Goal: Task Accomplishment & Management: Use online tool/utility

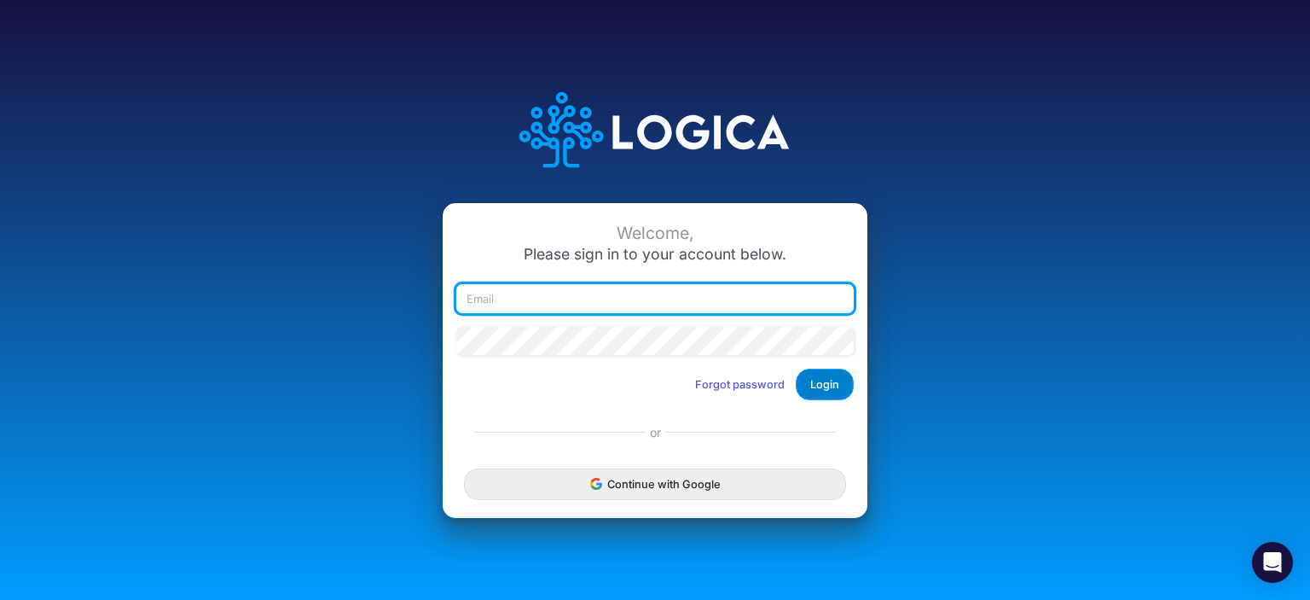
type input "[EMAIL_ADDRESS][DOMAIN_NAME]"
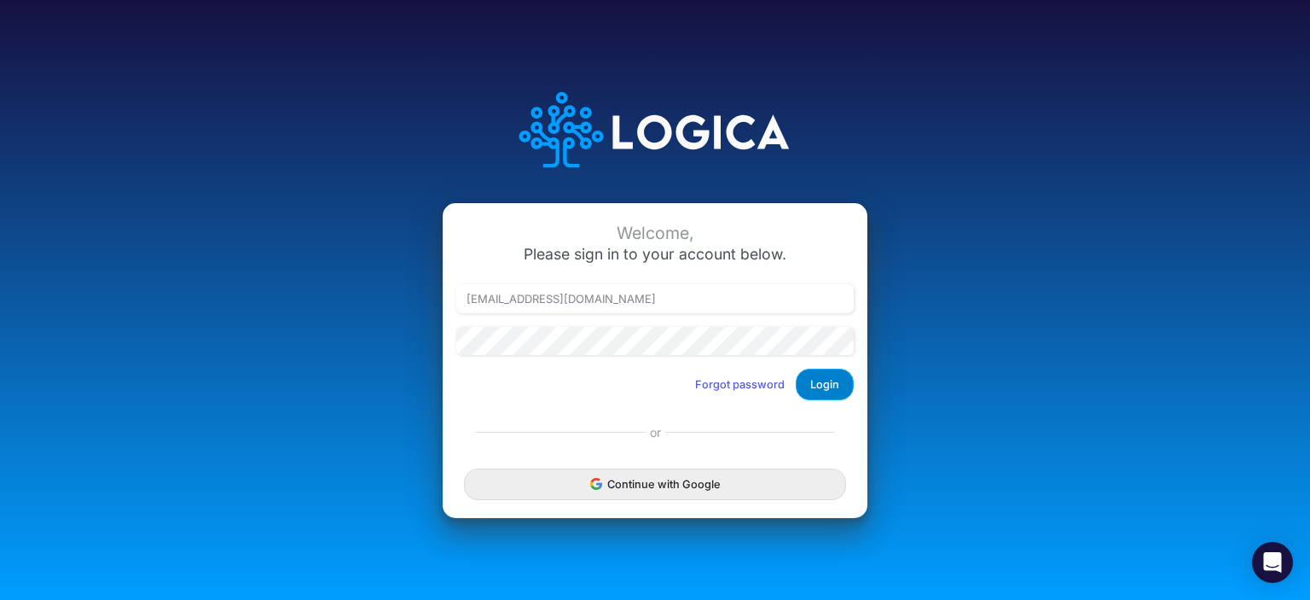
click at [816, 378] on button "Login" at bounding box center [825, 384] width 58 height 32
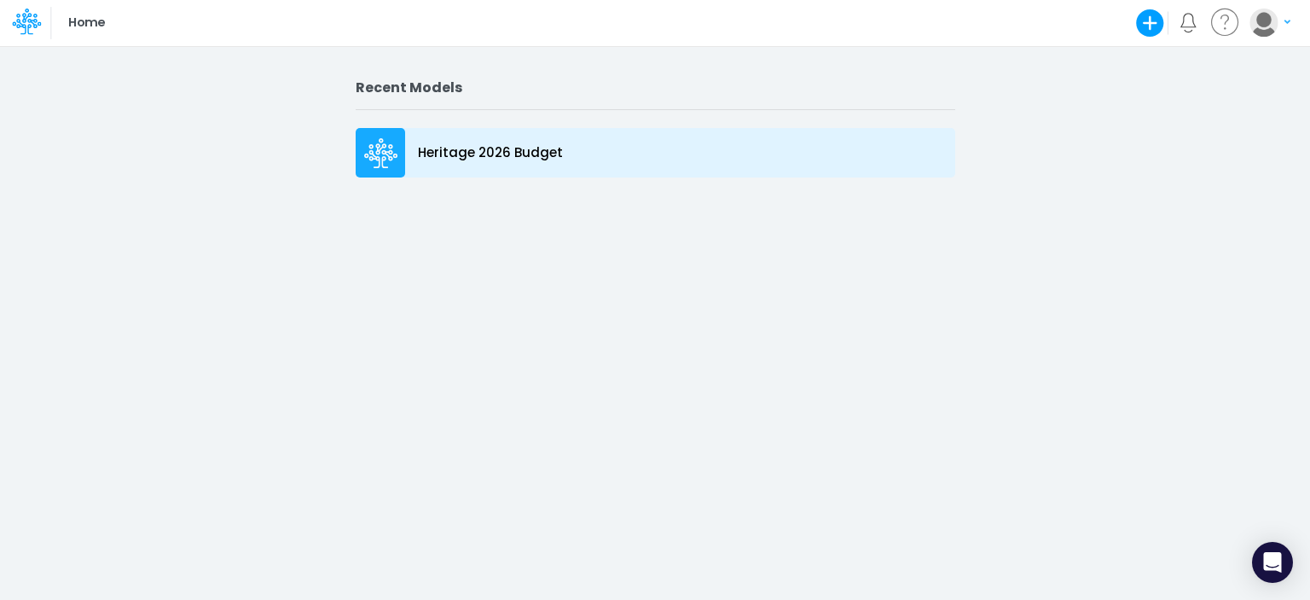
click at [356, 167] on div at bounding box center [380, 152] width 49 height 49
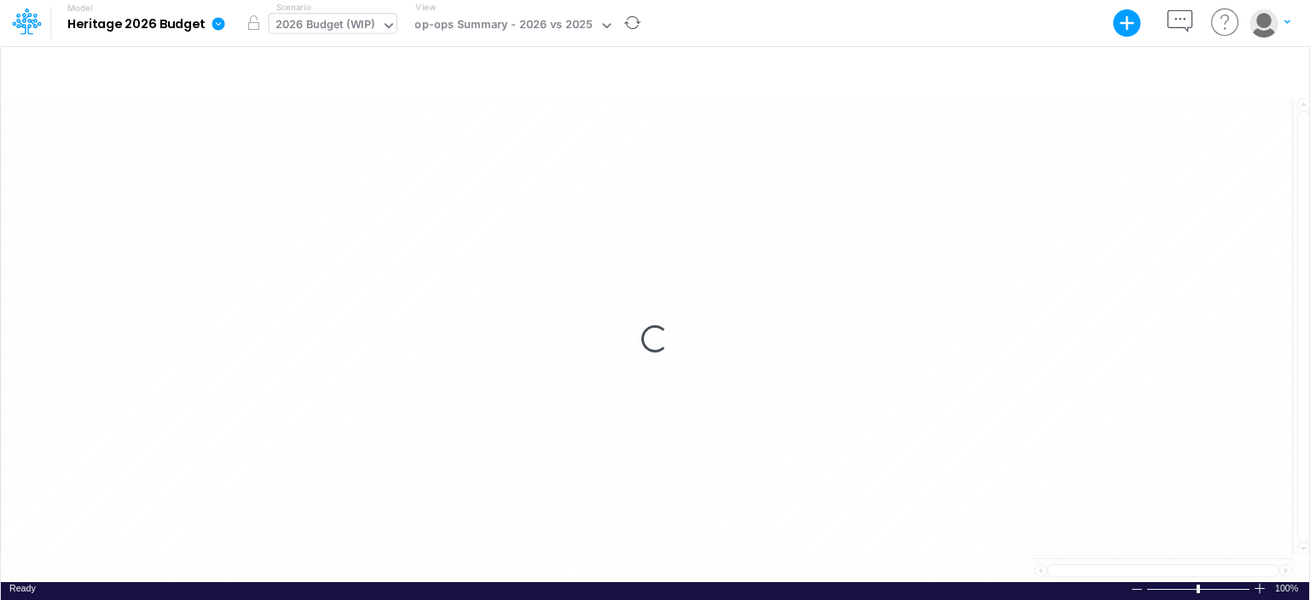
click at [335, 26] on div "2026 Budget (WIP)" at bounding box center [326, 26] width 100 height 20
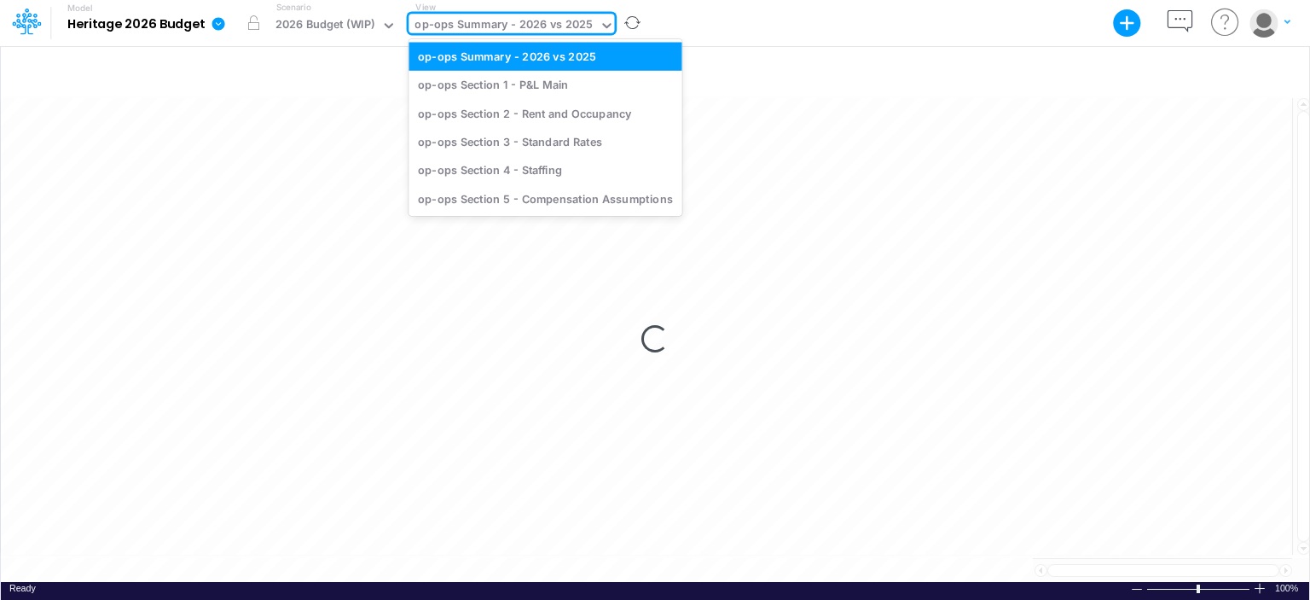
click at [552, 24] on div "op-ops Summary - 2026 vs 2025" at bounding box center [504, 26] width 178 height 20
click at [493, 74] on div "op-ops Section 1 - P&L Main" at bounding box center [545, 85] width 273 height 28
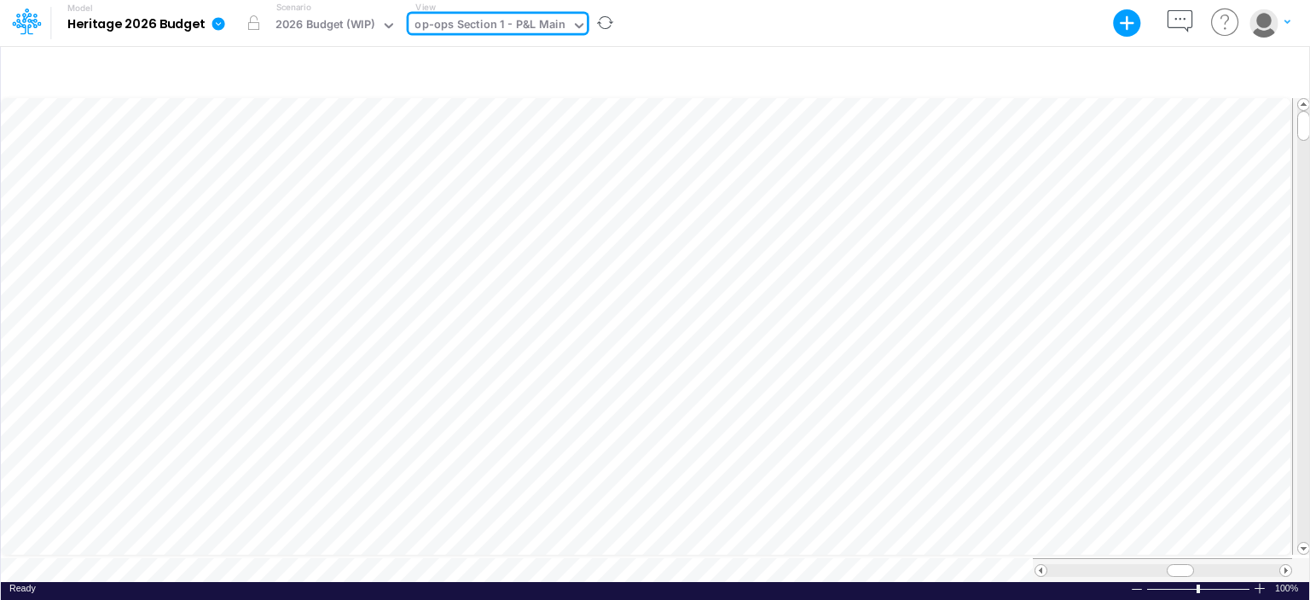
click at [506, 33] on div "op-ops Section 1 - P&L Main" at bounding box center [490, 26] width 150 height 20
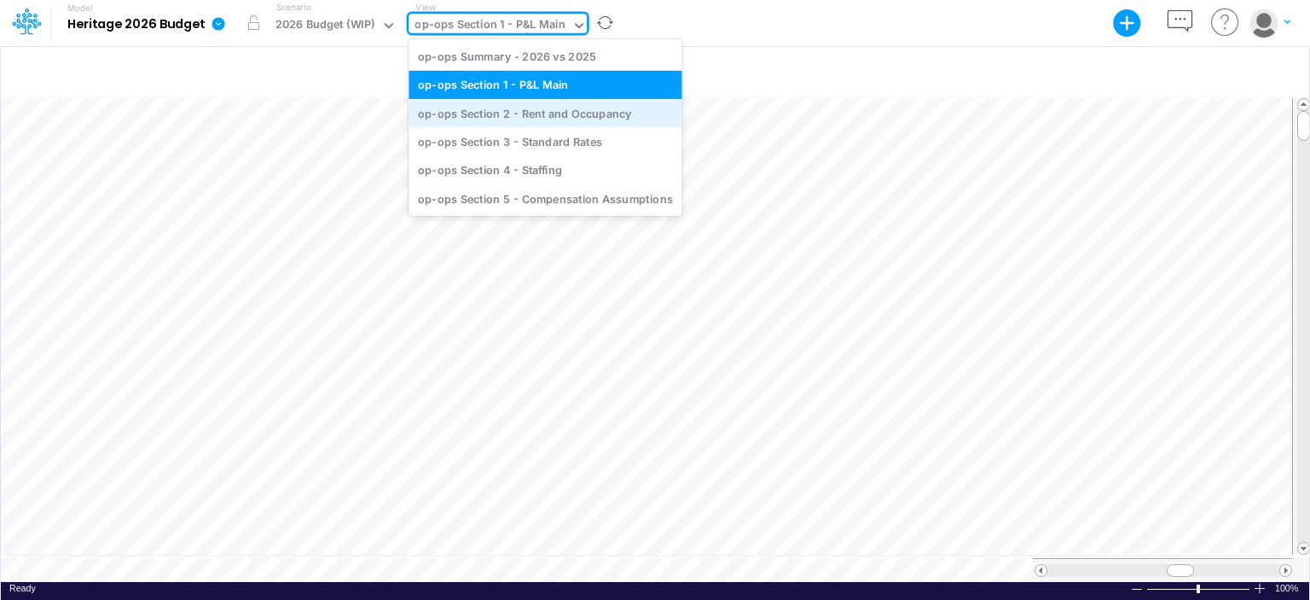
click at [501, 109] on div "op-ops Section 2 - Rent and Occupancy" at bounding box center [545, 113] width 273 height 28
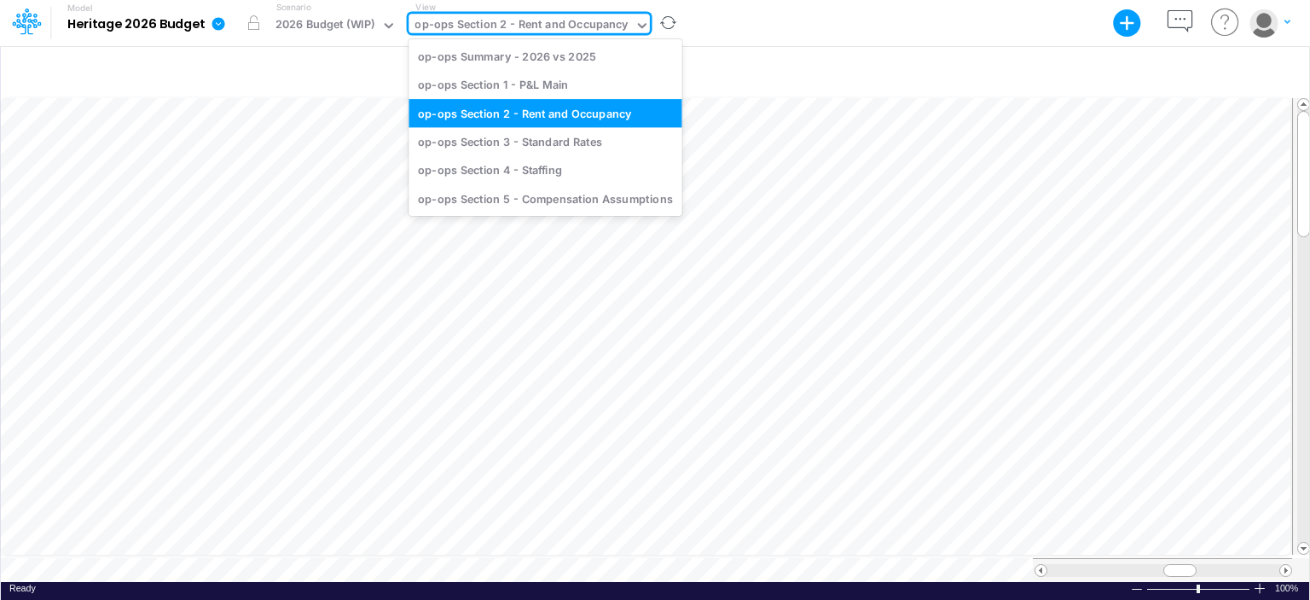
click at [546, 24] on div "op-ops Section 2 - Rent and Occupancy" at bounding box center [521, 26] width 213 height 20
click at [543, 148] on div "op-ops Section 3 - Standard Rates" at bounding box center [545, 141] width 273 height 28
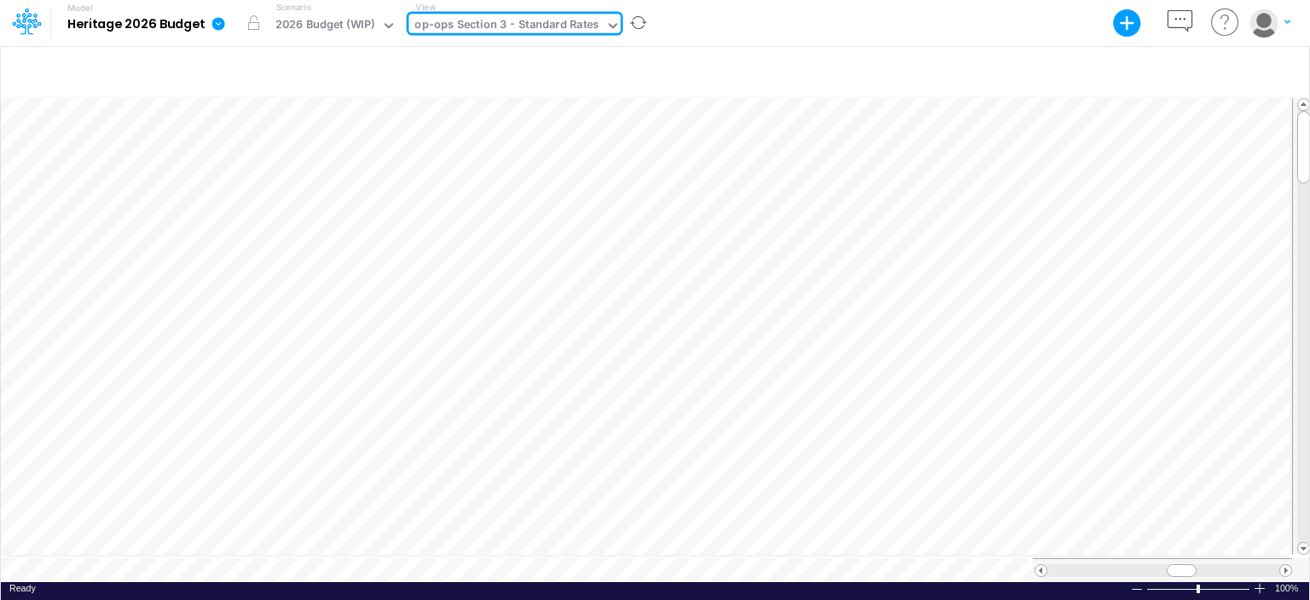
click at [560, 19] on div "op-ops Section 3 - Standard Rates" at bounding box center [507, 26] width 184 height 20
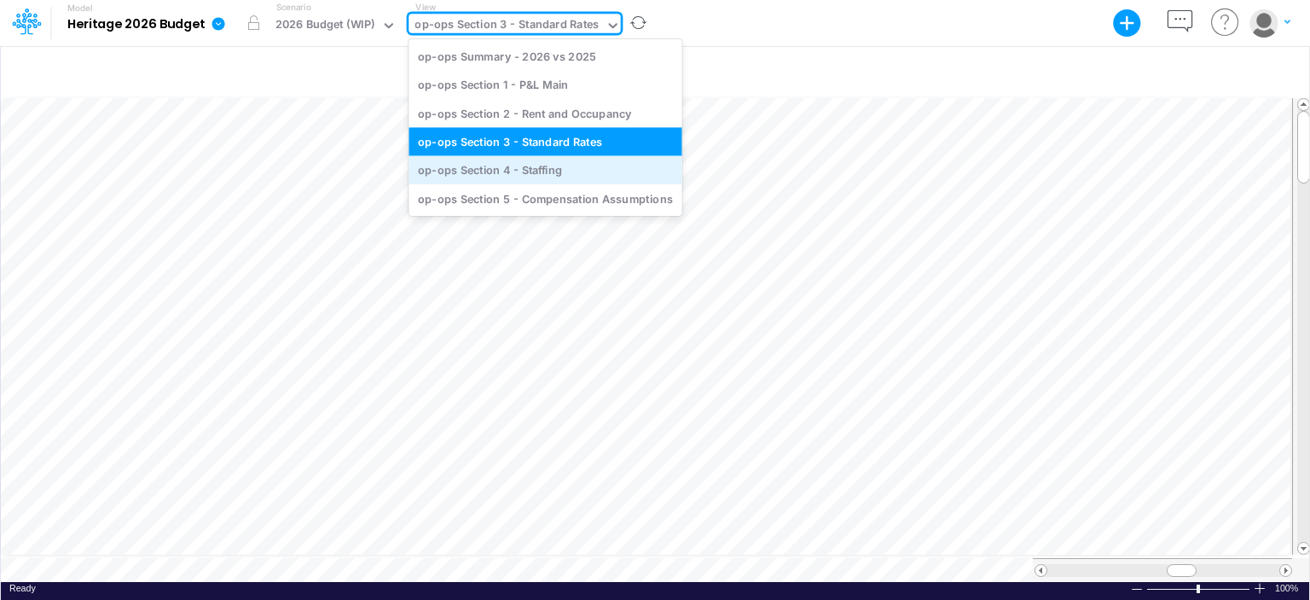
click at [537, 166] on div "op-ops Section 4 - Staffing" at bounding box center [545, 170] width 273 height 28
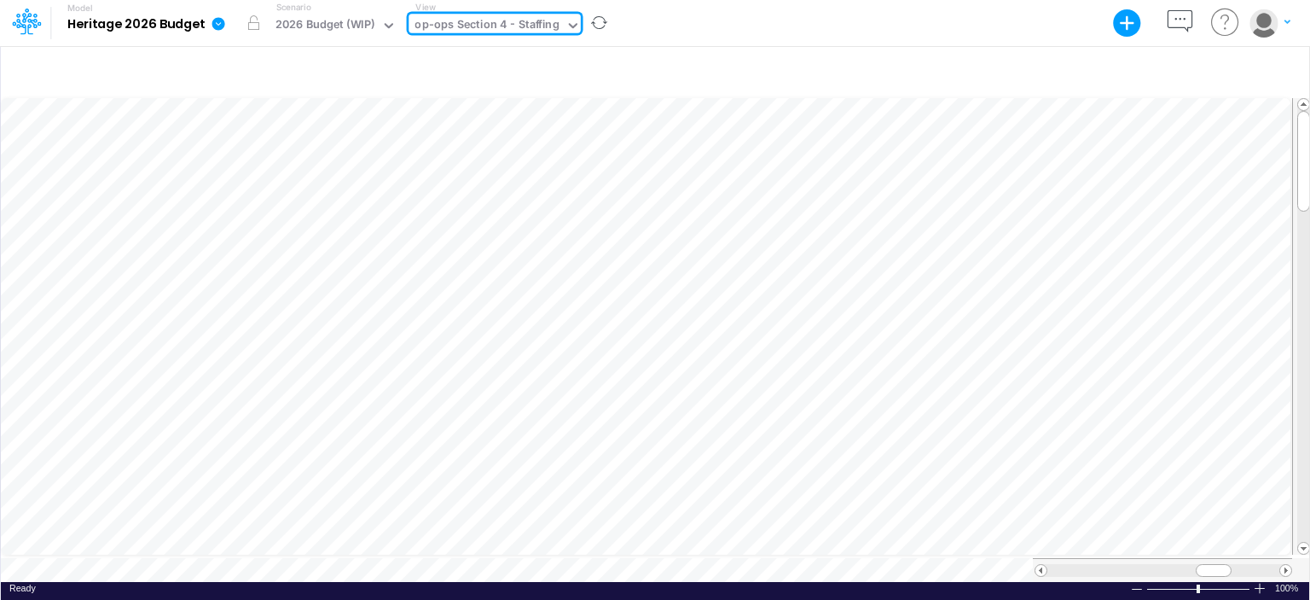
click at [534, 29] on div "op-ops Section 4 - Staffing" at bounding box center [487, 26] width 144 height 20
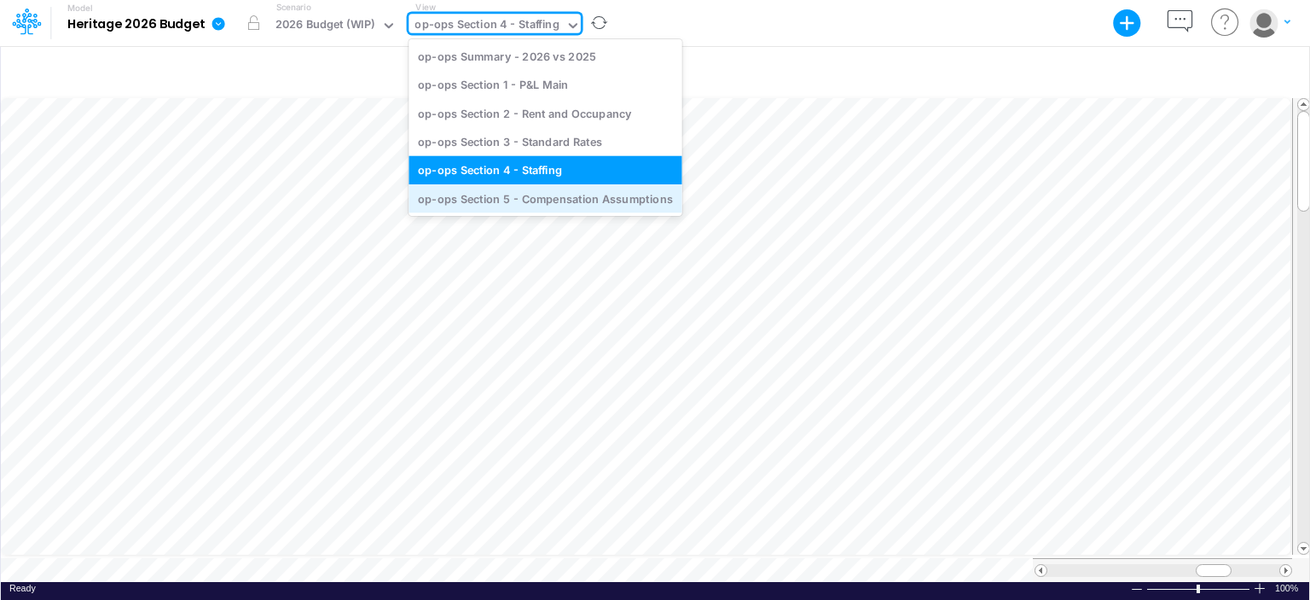
click at [519, 194] on div "op-ops Section 5 - Compensation Assumptions" at bounding box center [545, 198] width 273 height 28
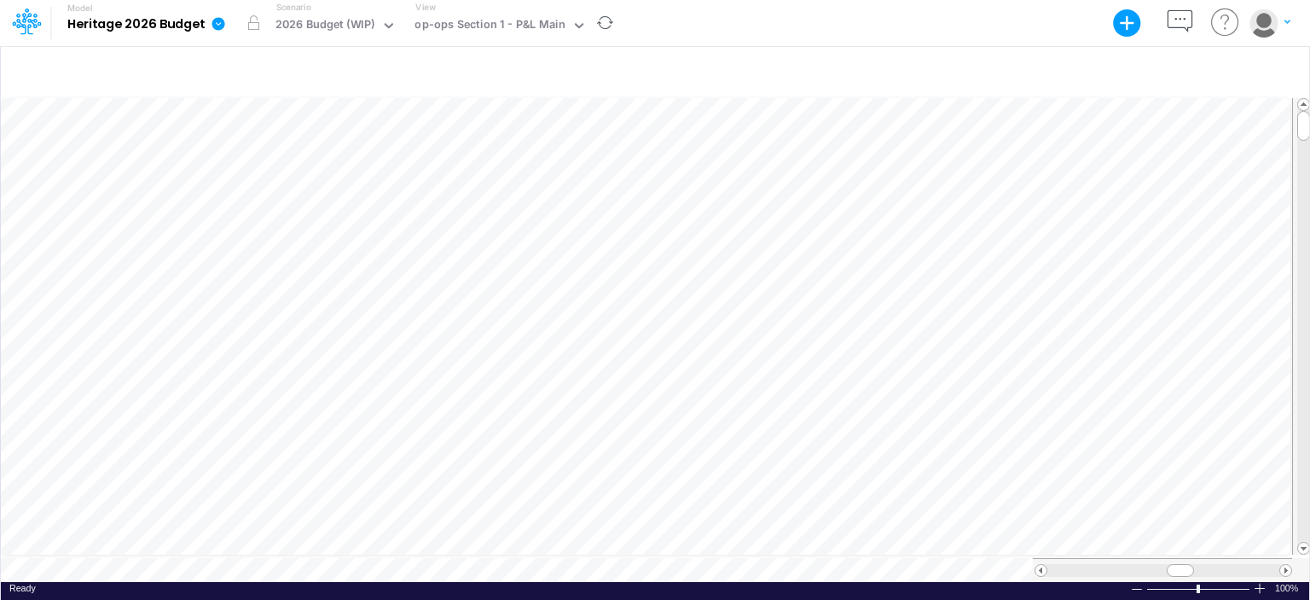
scroll to position [8, 0]
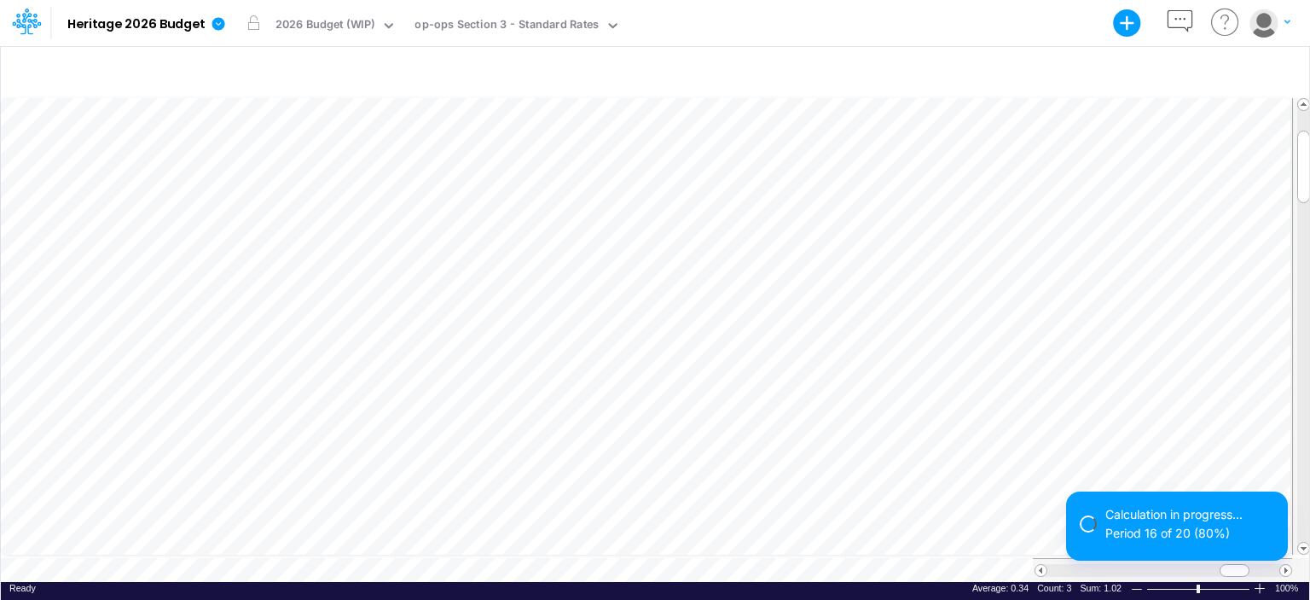
scroll to position [8, 2]
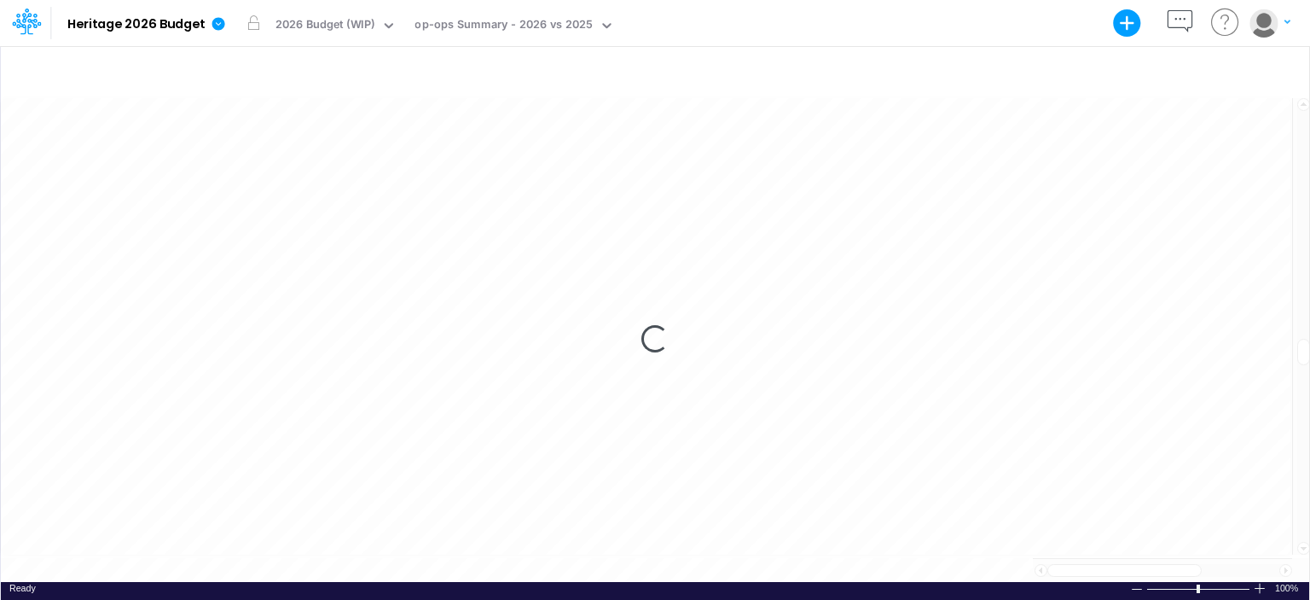
scroll to position [8, 2]
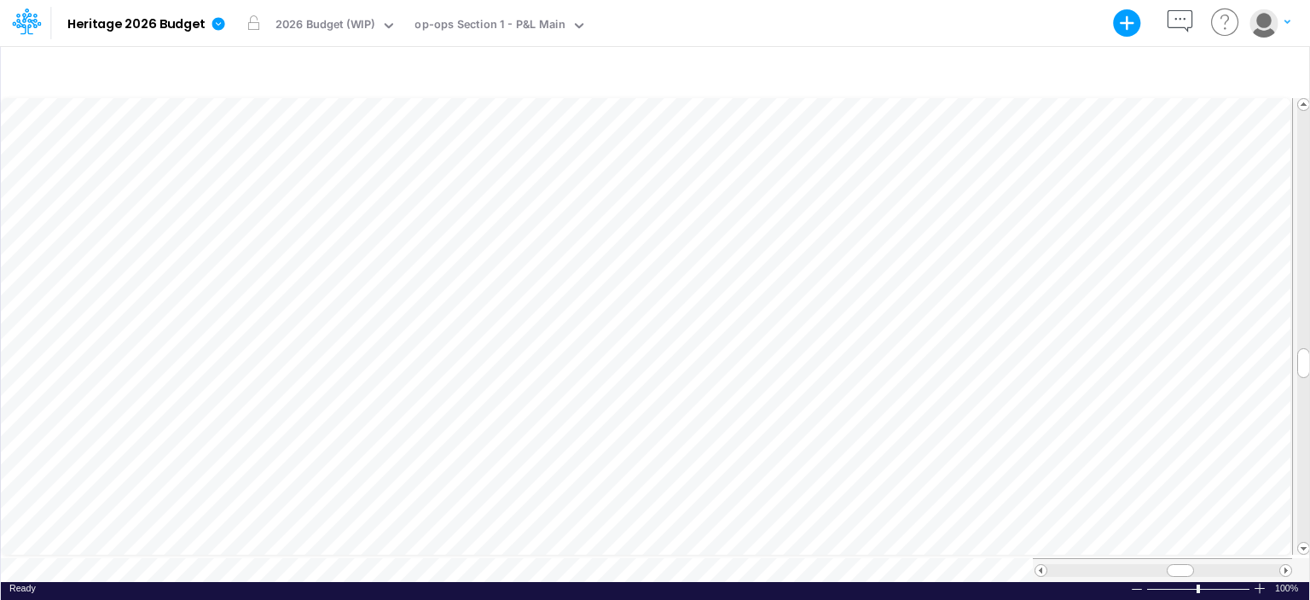
scroll to position [8, 2]
click at [1286, 565] on span at bounding box center [1285, 570] width 11 height 11
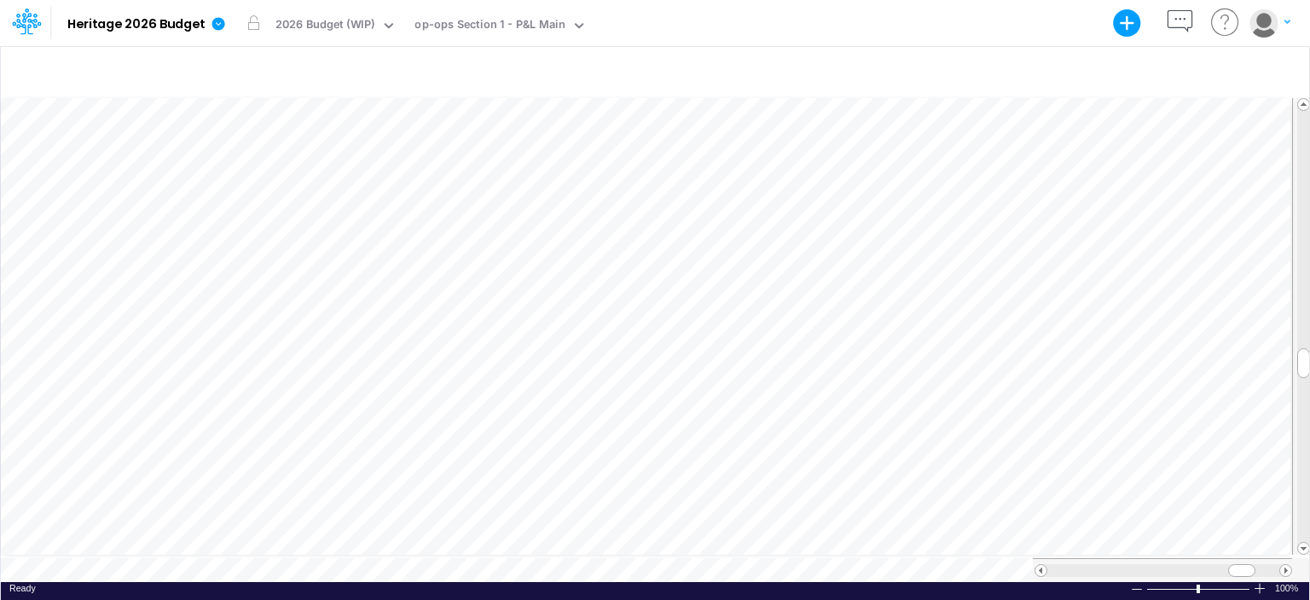
scroll to position [8, 2]
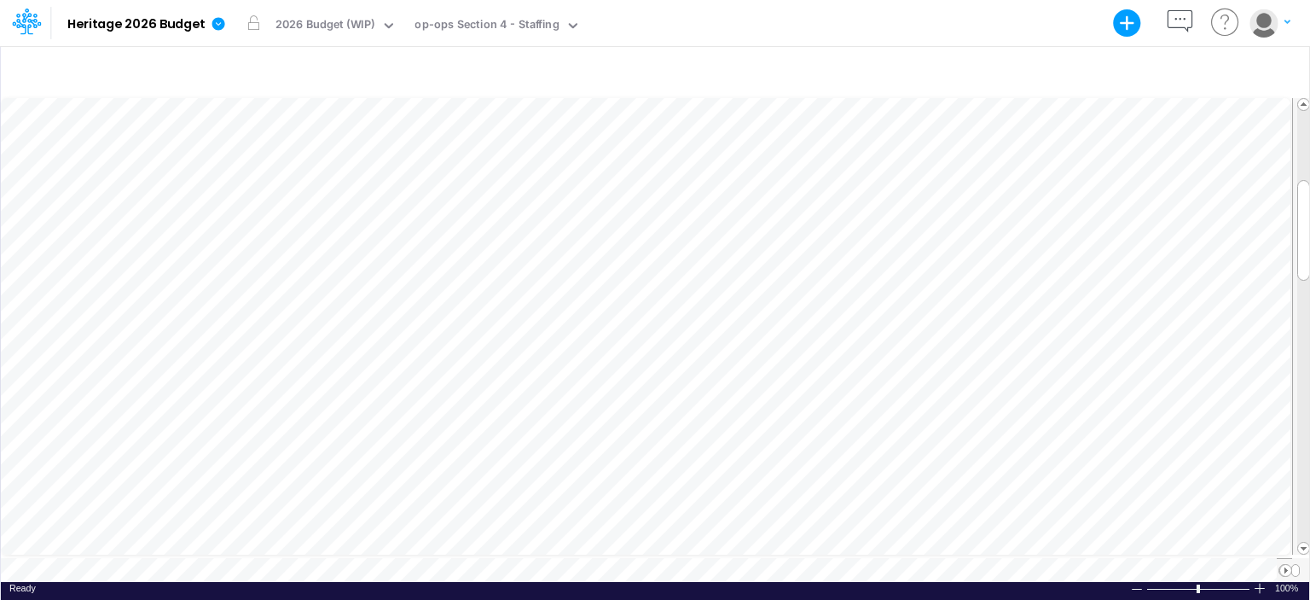
scroll to position [8, 2]
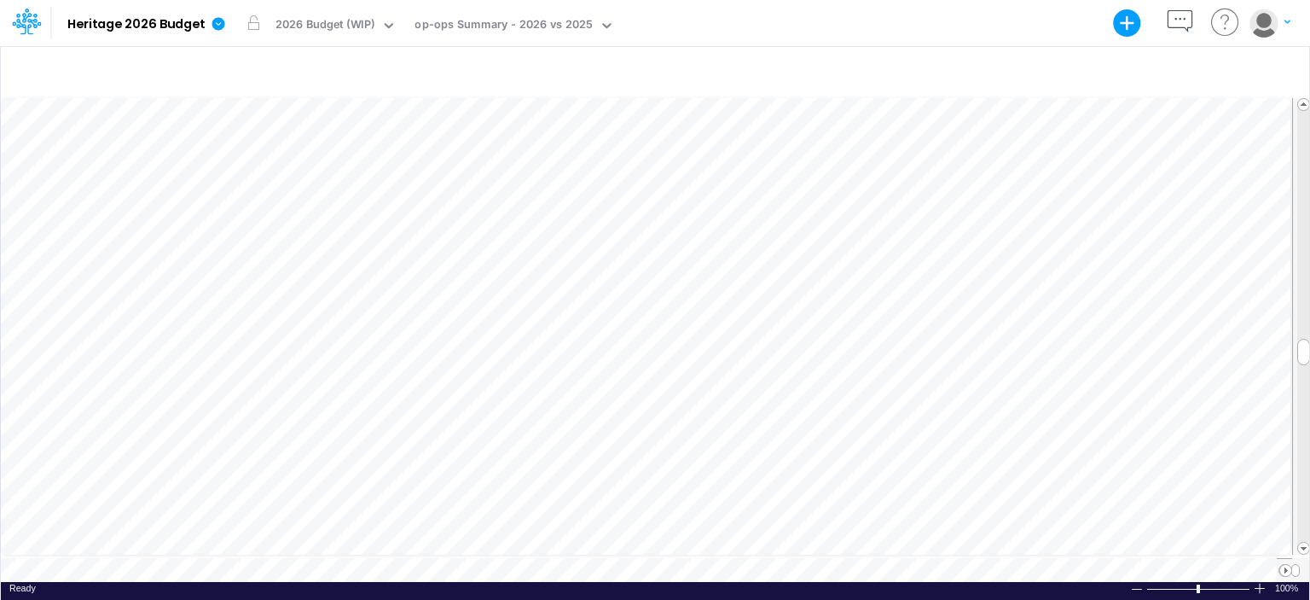
scroll to position [8, 2]
